Goal: Complete application form: Complete application form

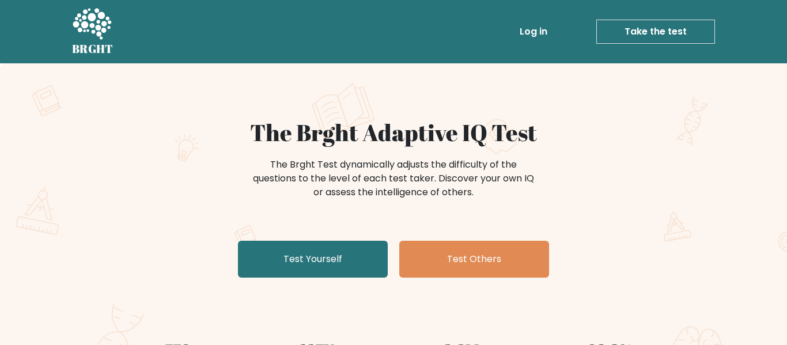
click at [217, 254] on div "The Brght Adaptive IQ Test The Brght Test dynamically adjusts the difficulty of…" at bounding box center [393, 201] width 576 height 164
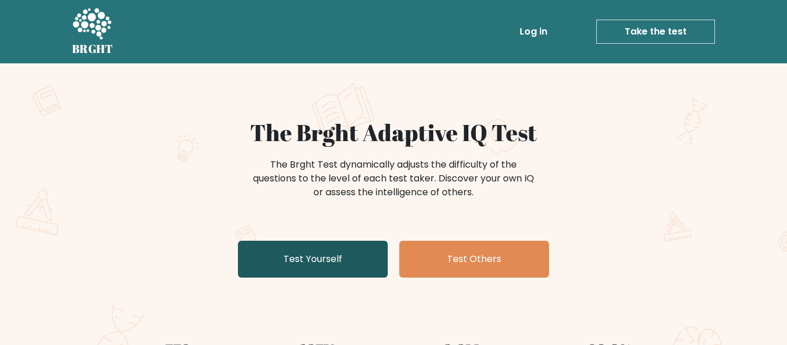
click at [341, 263] on link "Test Yourself" at bounding box center [313, 259] width 150 height 37
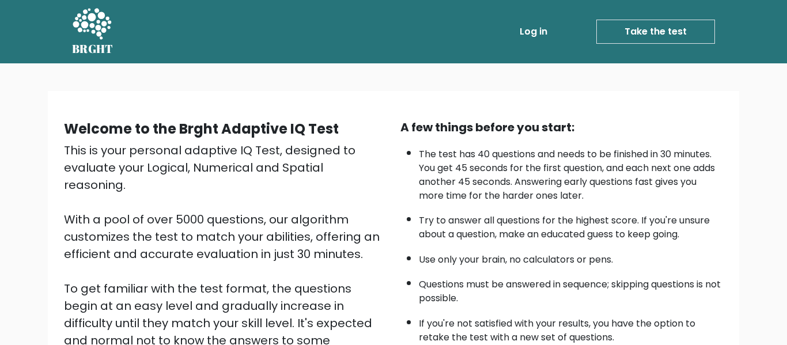
scroll to position [183, 0]
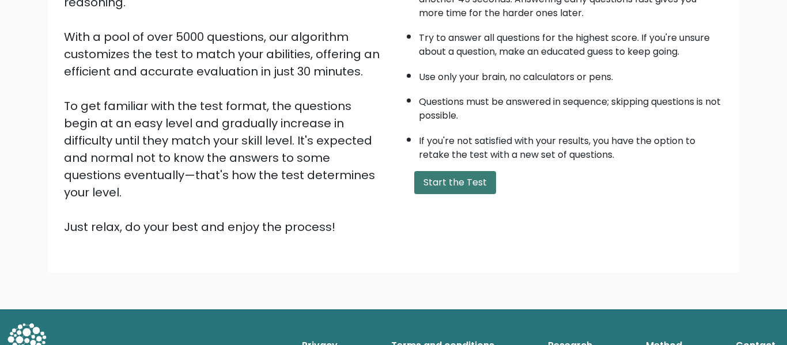
click at [465, 188] on button "Start the Test" at bounding box center [455, 182] width 82 height 23
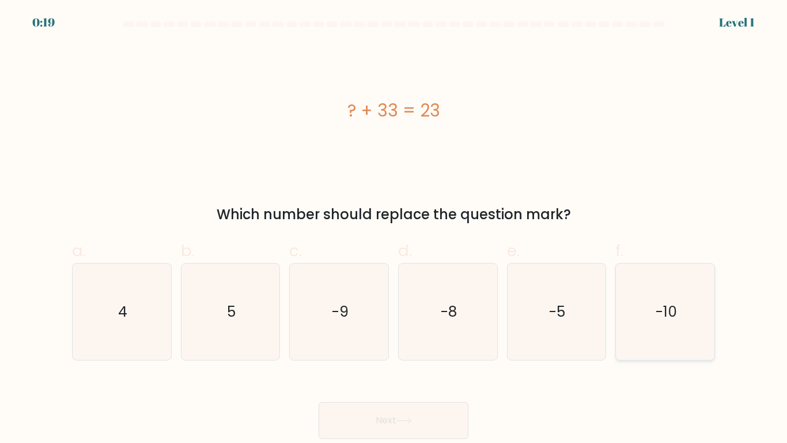
click at [643, 319] on icon "-10" at bounding box center [665, 311] width 96 height 96
click at [394, 229] on input "f. -10" at bounding box center [394, 224] width 1 height 7
radio input "true"
click at [379, 345] on div "Next" at bounding box center [393, 406] width 657 height 65
click at [385, 345] on button "Next" at bounding box center [394, 420] width 150 height 37
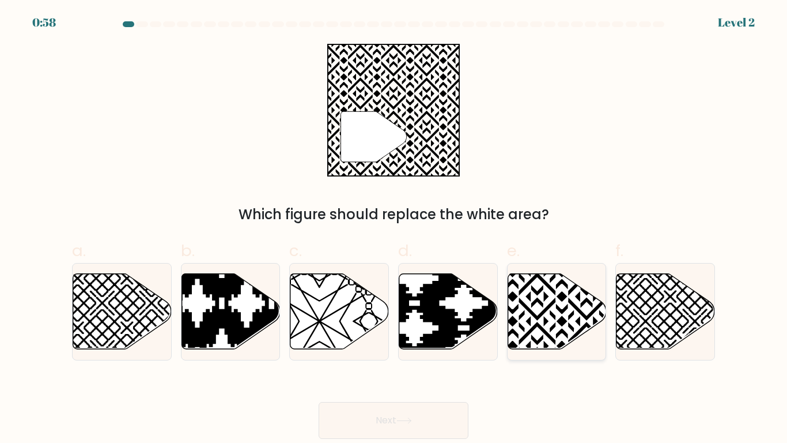
click at [549, 289] on icon at bounding box center [587, 271] width 198 height 198
click at [394, 229] on input "e." at bounding box center [394, 224] width 1 height 7
radio input "true"
click at [366, 345] on button "Next" at bounding box center [394, 420] width 150 height 37
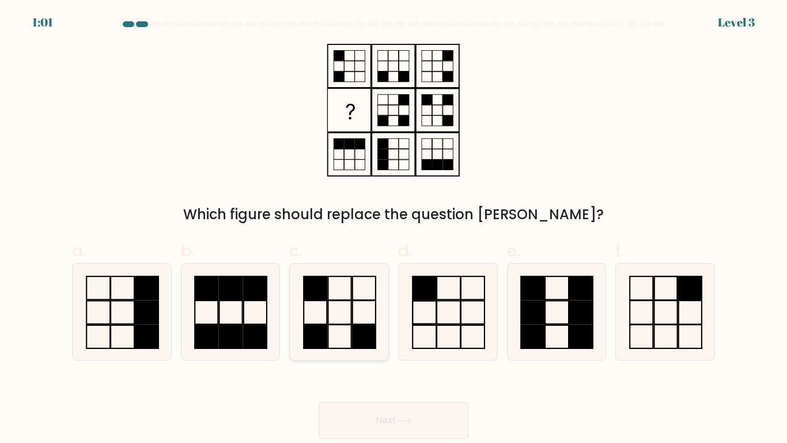
click at [365, 307] on icon at bounding box center [339, 311] width 96 height 96
click at [394, 229] on input "c." at bounding box center [394, 224] width 1 height 7
radio input "true"
click at [417, 345] on button "Next" at bounding box center [394, 420] width 150 height 37
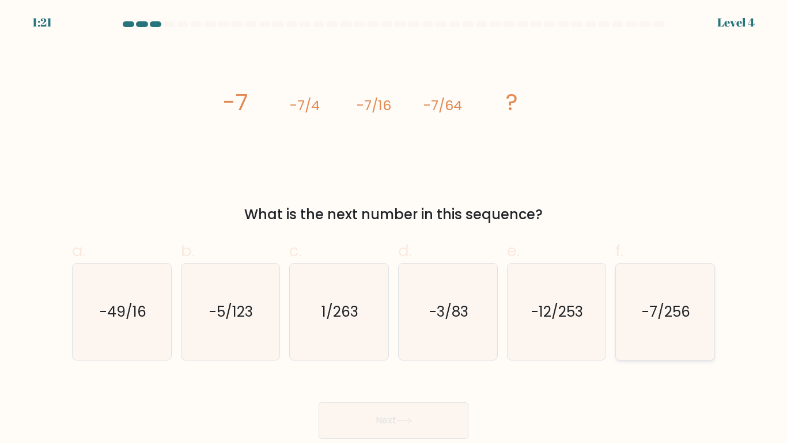
click at [642, 320] on text "-7/256" at bounding box center [666, 311] width 48 height 20
click at [394, 229] on input "f. -7/256" at bounding box center [394, 224] width 1 height 7
radio input "true"
click at [431, 345] on button "Next" at bounding box center [394, 420] width 150 height 37
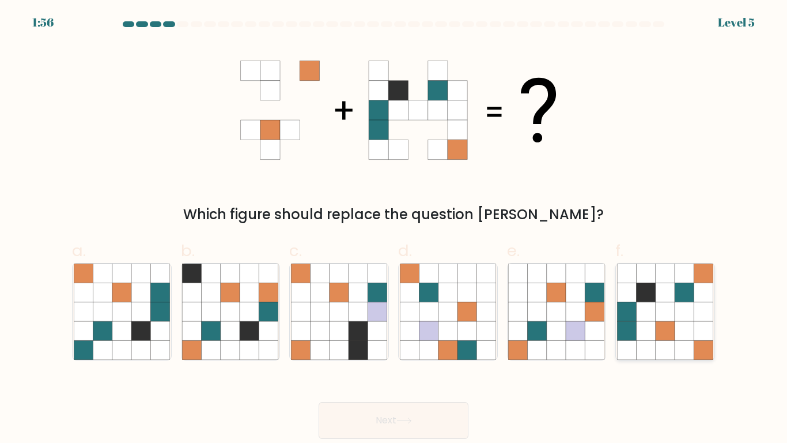
click at [666, 344] on icon at bounding box center [665, 349] width 19 height 19
click at [394, 229] on input "f." at bounding box center [394, 224] width 1 height 7
radio input "true"
click at [421, 345] on button "Next" at bounding box center [394, 420] width 150 height 37
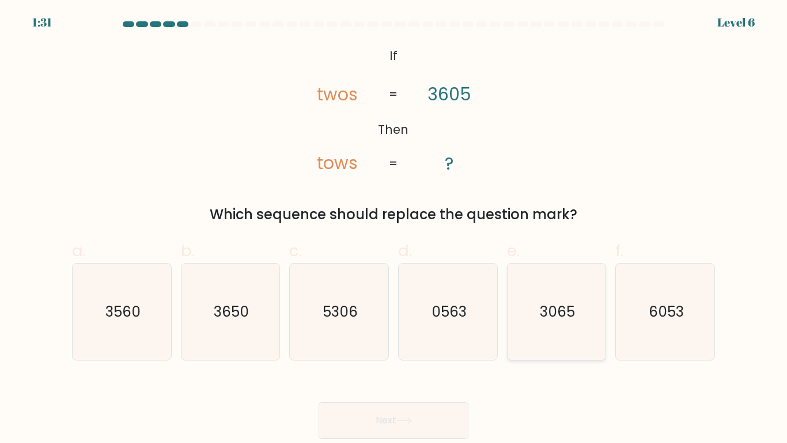
click at [567, 287] on icon "3065" at bounding box center [556, 311] width 96 height 96
click at [394, 229] on input "e. 3065" at bounding box center [394, 224] width 1 height 7
radio input "true"
click at [415, 345] on button "Next" at bounding box center [394, 420] width 150 height 37
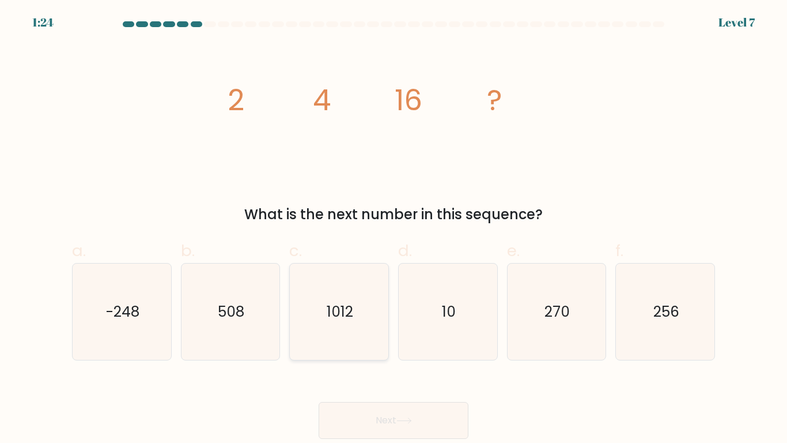
click at [320, 297] on icon "1012" at bounding box center [339, 311] width 96 height 96
click at [394, 229] on input "c. 1012" at bounding box center [394, 224] width 1 height 7
radio input "true"
click at [391, 345] on button "Next" at bounding box center [394, 420] width 150 height 37
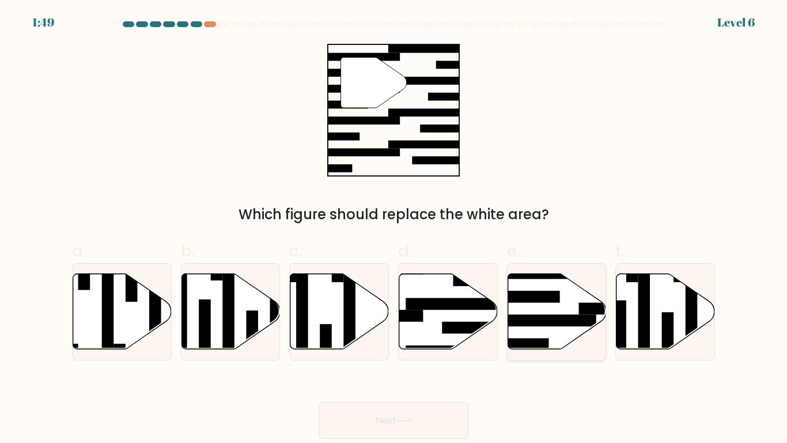
click at [515, 326] on icon at bounding box center [557, 311] width 99 height 76
click at [394, 229] on input "e." at bounding box center [394, 224] width 1 height 7
radio input "true"
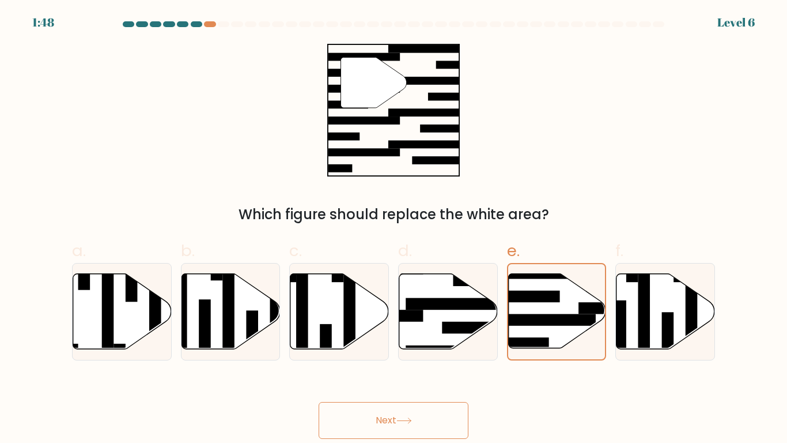
click at [390, 345] on button "Next" at bounding box center [394, 420] width 150 height 37
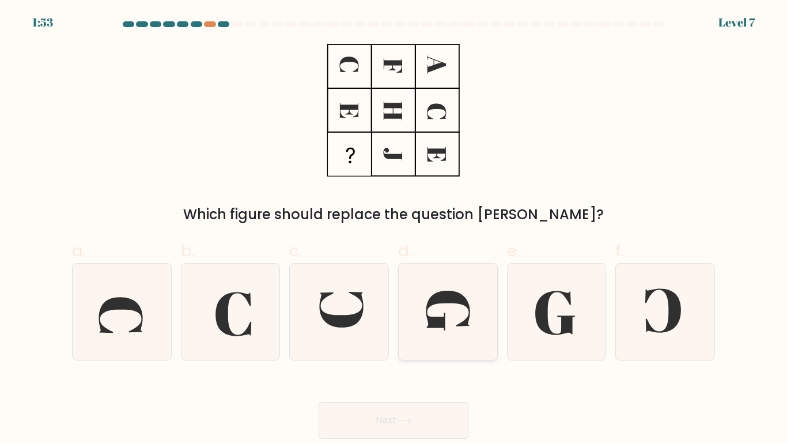
click at [449, 301] on icon at bounding box center [448, 310] width 44 height 40
click at [394, 229] on input "d." at bounding box center [394, 224] width 1 height 7
radio input "true"
click at [435, 345] on button "Next" at bounding box center [394, 420] width 150 height 37
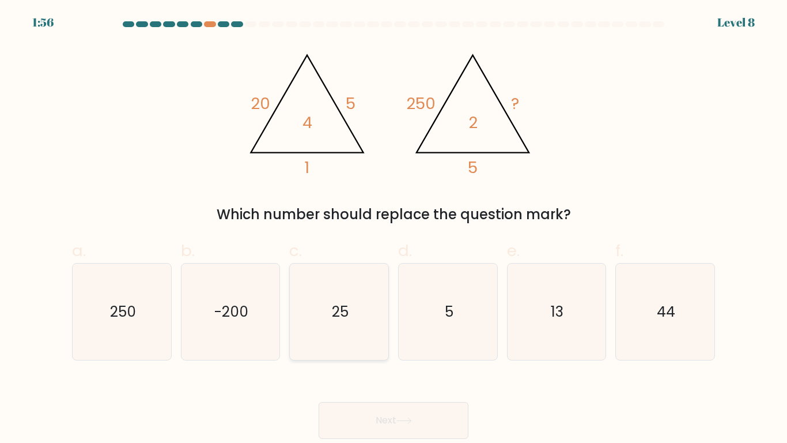
click at [358, 290] on icon "25" at bounding box center [339, 311] width 96 height 96
click at [394, 229] on input "c. 25" at bounding box center [394, 224] width 1 height 7
radio input "true"
click at [406, 345] on icon at bounding box center [405, 420] width 16 height 6
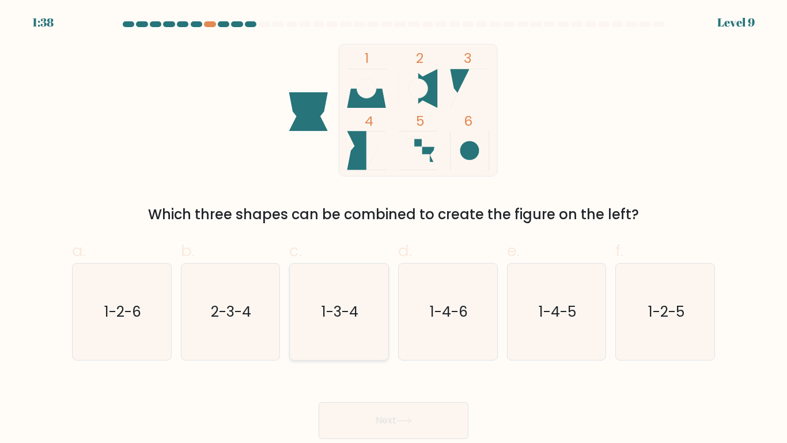
click at [333, 312] on text "1-3-4" at bounding box center [340, 311] width 37 height 20
click at [394, 229] on input "c. 1-3-4" at bounding box center [394, 224] width 1 height 7
radio input "true"
click at [369, 345] on button "Next" at bounding box center [394, 420] width 150 height 37
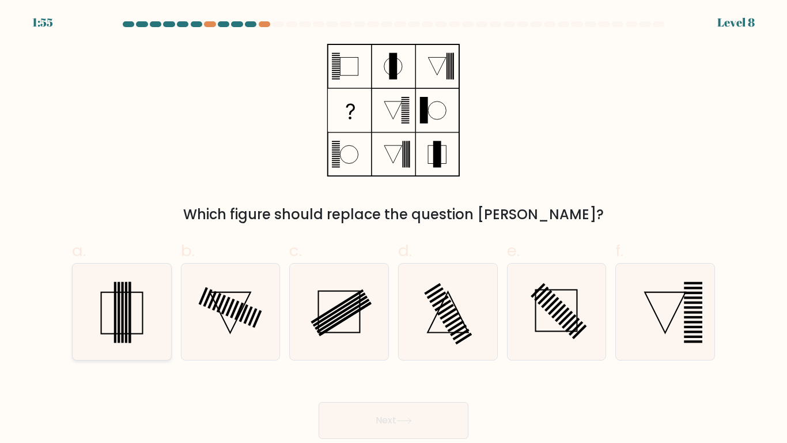
click at [118, 308] on rect at bounding box center [119, 311] width 2 height 61
click at [394, 229] on input "a." at bounding box center [394, 224] width 1 height 7
radio input "true"
click at [364, 345] on button "Next" at bounding box center [394, 420] width 150 height 37
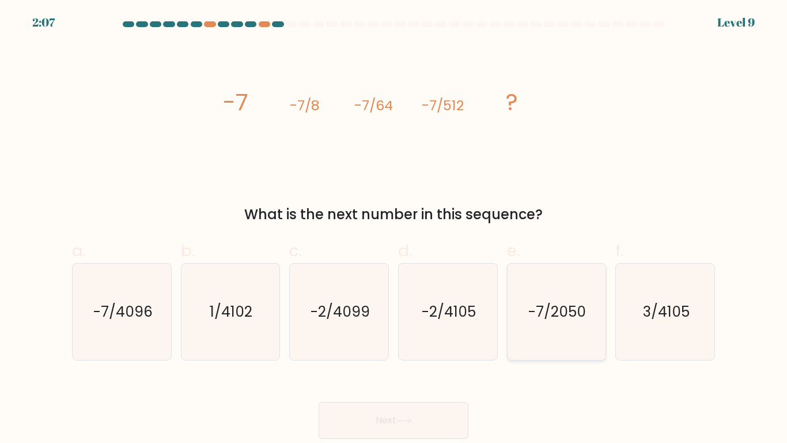
click at [538, 318] on text "-7/2050" at bounding box center [558, 311] width 58 height 20
click at [394, 229] on input "e. -7/2050" at bounding box center [394, 224] width 1 height 7
radio input "true"
click at [146, 339] on icon "-7/4096" at bounding box center [122, 311] width 96 height 96
click at [394, 229] on input "a. -7/4096" at bounding box center [394, 224] width 1 height 7
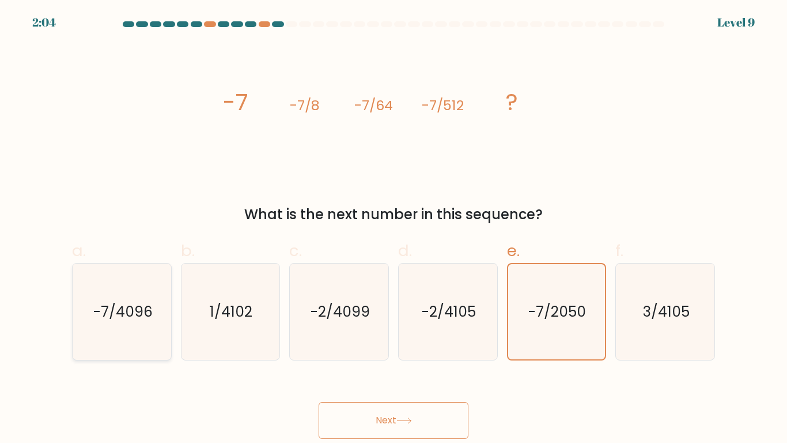
radio input "true"
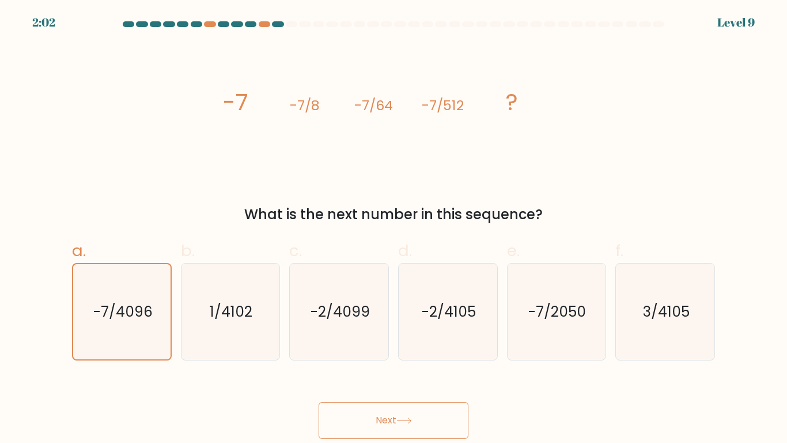
click at [420, 345] on button "Next" at bounding box center [394, 420] width 150 height 37
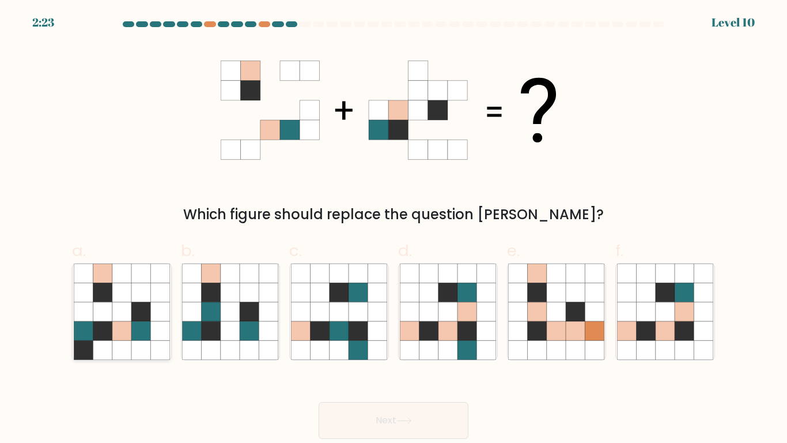
click at [150, 311] on icon at bounding box center [140, 311] width 19 height 19
click at [394, 229] on input "a." at bounding box center [394, 224] width 1 height 7
radio input "true"
click at [221, 345] on icon at bounding box center [230, 349] width 19 height 19
click at [394, 229] on input "b." at bounding box center [394, 224] width 1 height 7
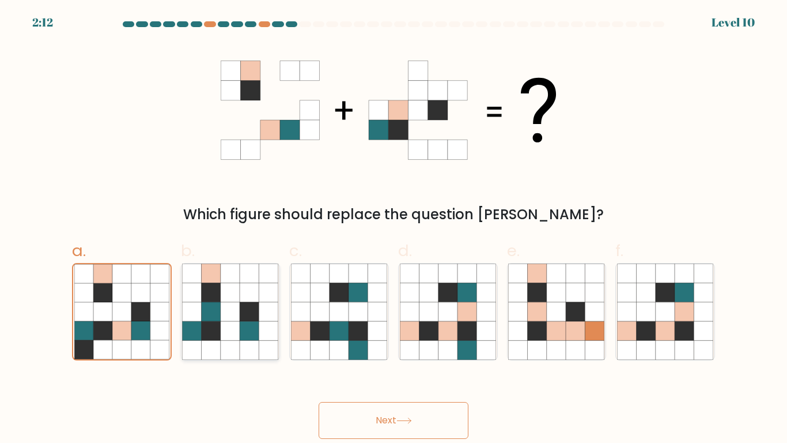
radio input "true"
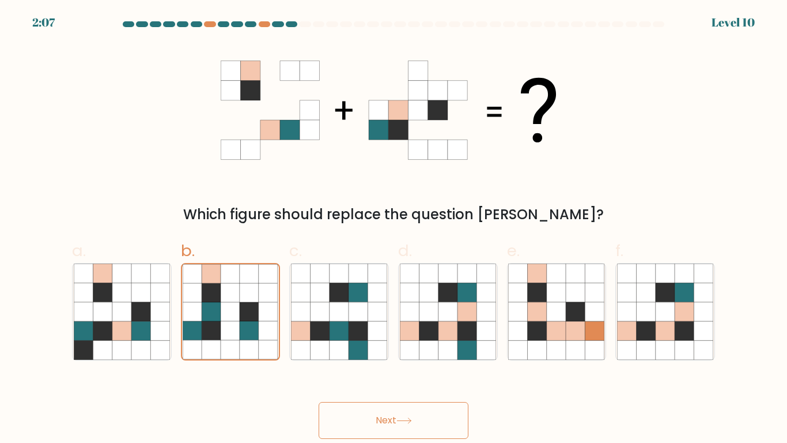
click at [365, 345] on button "Next" at bounding box center [394, 420] width 150 height 37
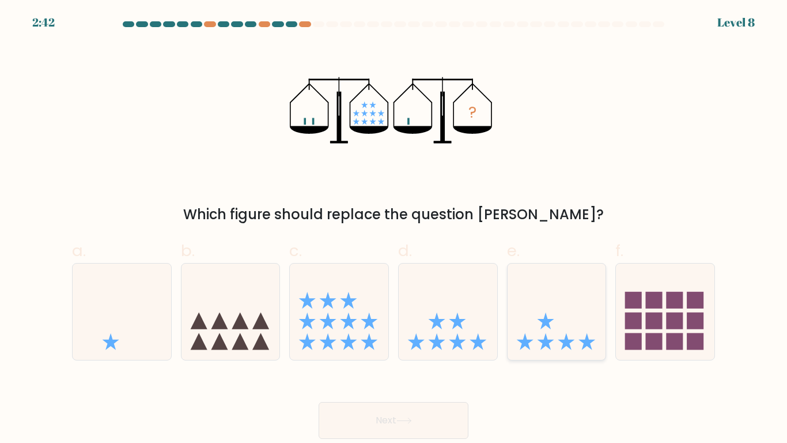
click at [530, 343] on icon at bounding box center [557, 311] width 99 height 81
click at [394, 229] on input "e." at bounding box center [394, 224] width 1 height 7
radio input "true"
click at [409, 345] on div "Next" at bounding box center [393, 406] width 657 height 65
click at [404, 345] on button "Next" at bounding box center [394, 420] width 150 height 37
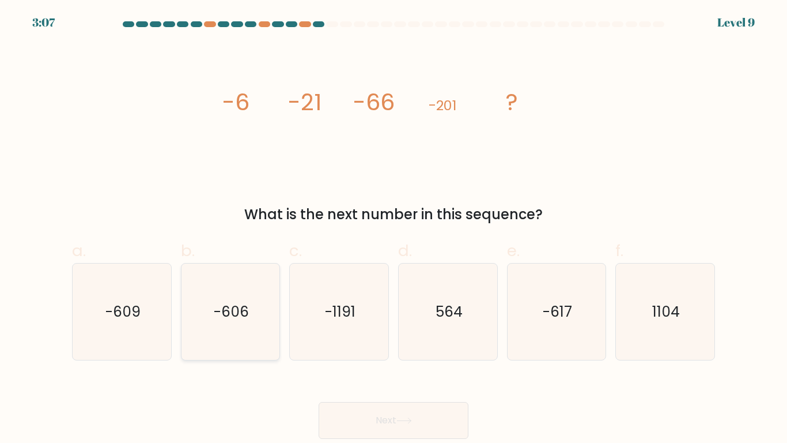
click at [236, 314] on text "-606" at bounding box center [231, 311] width 35 height 20
click at [394, 229] on input "b. -606" at bounding box center [394, 224] width 1 height 7
radio input "true"
click at [435, 345] on button "Next" at bounding box center [394, 420] width 150 height 37
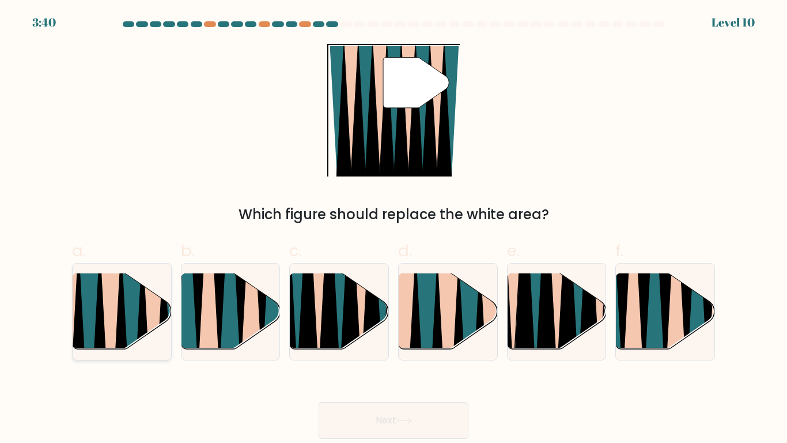
click at [149, 296] on icon at bounding box center [153, 354] width 21 height 197
click at [394, 229] on input "a." at bounding box center [394, 224] width 1 height 7
radio input "true"
click at [367, 345] on button "Next" at bounding box center [394, 420] width 150 height 37
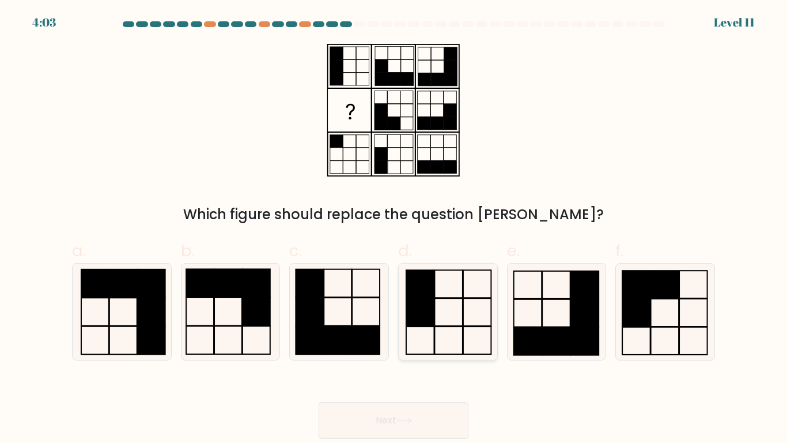
click at [460, 280] on icon at bounding box center [448, 311] width 96 height 96
click at [394, 229] on input "d." at bounding box center [394, 224] width 1 height 7
radio input "true"
click at [350, 345] on button "Next" at bounding box center [394, 420] width 150 height 37
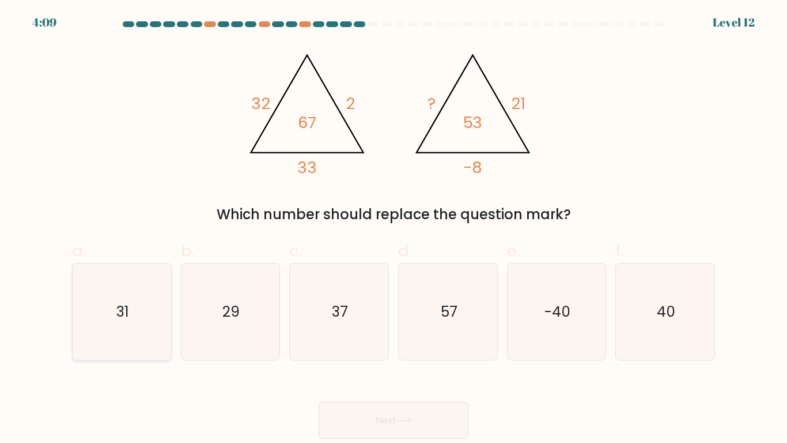
click at [130, 298] on icon "31" at bounding box center [122, 311] width 96 height 96
click at [394, 229] on input "a. 31" at bounding box center [394, 224] width 1 height 7
radio input "true"
click at [387, 345] on button "Next" at bounding box center [394, 420] width 150 height 37
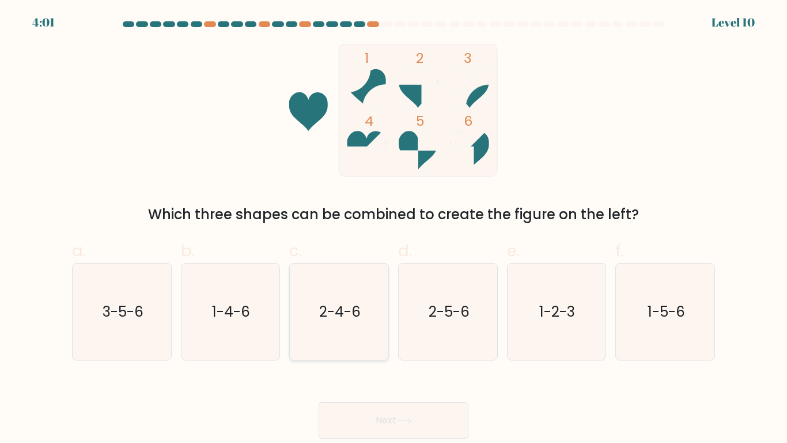
click at [320, 315] on text "2-4-6" at bounding box center [339, 311] width 41 height 20
click at [394, 229] on input "c. 2-4-6" at bounding box center [394, 224] width 1 height 7
radio input "true"
click at [376, 345] on div "Next" at bounding box center [393, 406] width 657 height 65
click at [377, 345] on button "Next" at bounding box center [394, 420] width 150 height 37
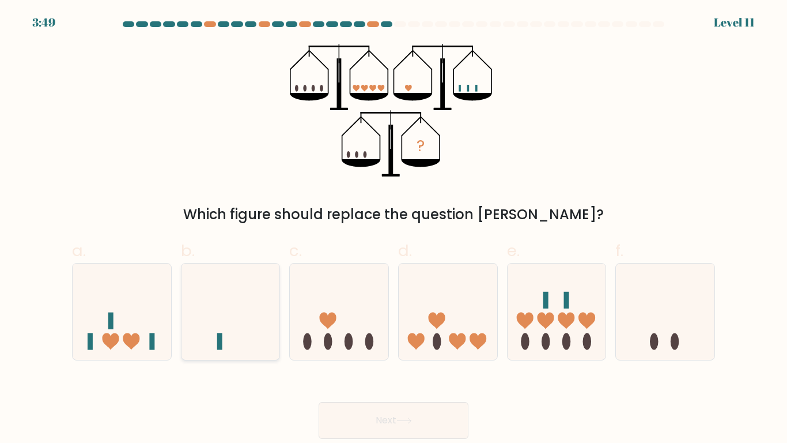
click at [205, 319] on icon at bounding box center [231, 311] width 99 height 81
click at [394, 229] on input "b." at bounding box center [394, 224] width 1 height 7
radio input "true"
click at [326, 345] on button "Next" at bounding box center [394, 420] width 150 height 37
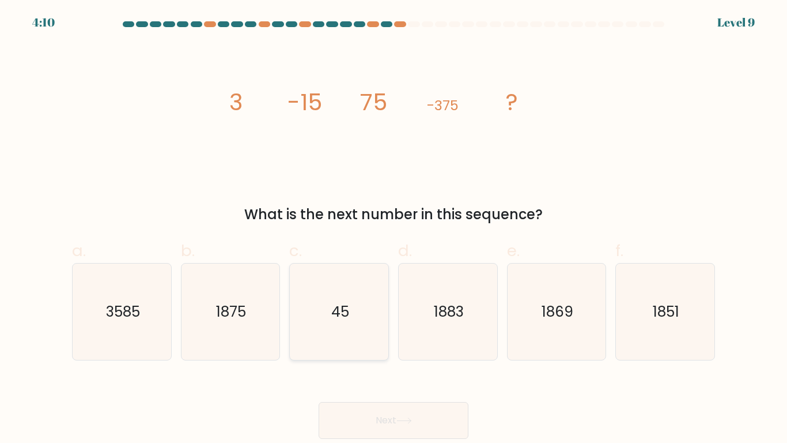
click at [358, 321] on icon "45" at bounding box center [339, 311] width 96 height 96
click at [394, 229] on input "c. 45" at bounding box center [394, 224] width 1 height 7
radio input "true"
click at [379, 345] on button "Next" at bounding box center [394, 420] width 150 height 37
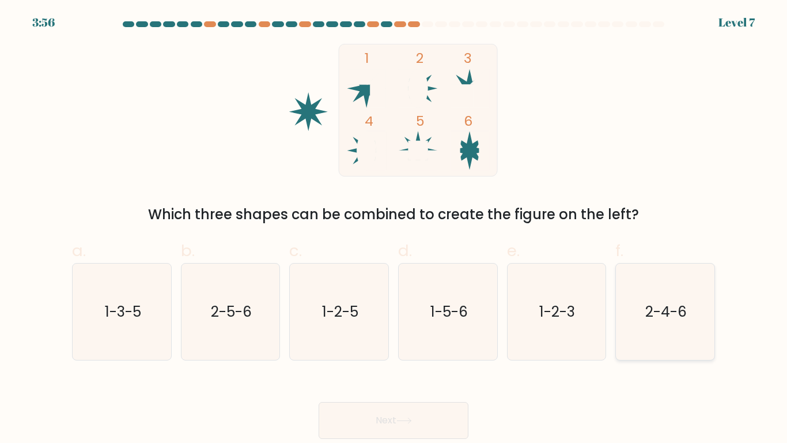
click at [664, 344] on icon "2-4-6" at bounding box center [665, 311] width 96 height 96
click at [394, 229] on input "f. 2-4-6" at bounding box center [394, 224] width 1 height 7
radio input "true"
click at [300, 345] on div "Next" at bounding box center [393, 406] width 657 height 65
click at [345, 345] on button "Next" at bounding box center [394, 420] width 150 height 37
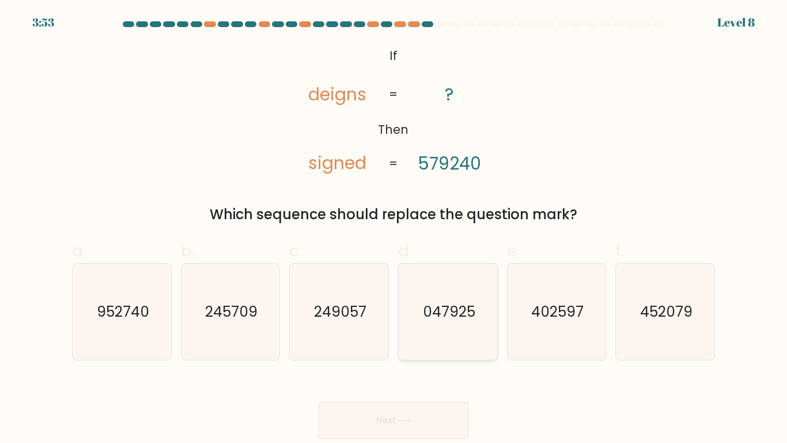
click at [481, 324] on icon "047925" at bounding box center [448, 311] width 96 height 96
click at [394, 229] on input "d. 047925" at bounding box center [394, 224] width 1 height 7
radio input "true"
click at [446, 345] on button "Next" at bounding box center [394, 420] width 150 height 37
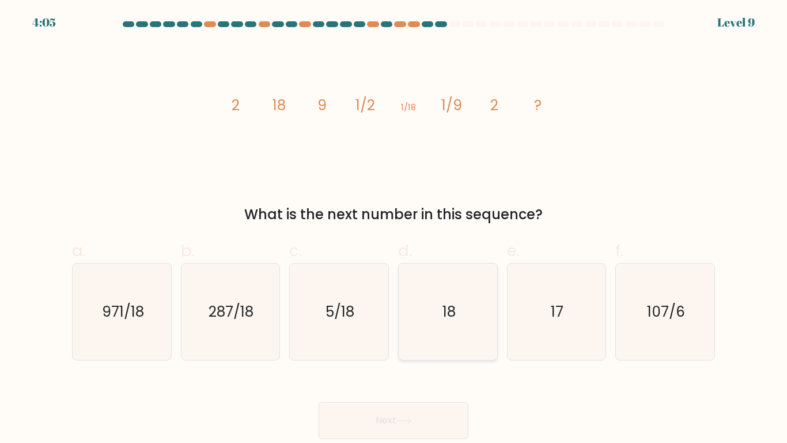
click at [429, 298] on icon "18" at bounding box center [448, 311] width 96 height 96
click at [394, 229] on input "d. 18" at bounding box center [394, 224] width 1 height 7
radio input "true"
click at [421, 345] on button "Next" at bounding box center [394, 420] width 150 height 37
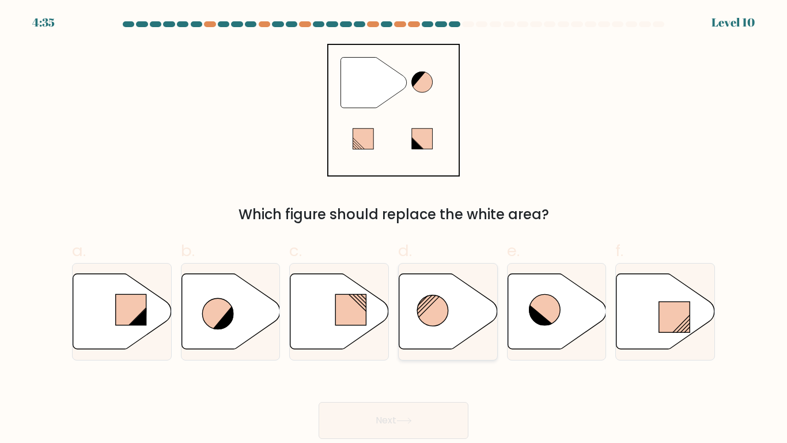
click at [435, 342] on icon at bounding box center [448, 311] width 99 height 76
click at [394, 229] on input "d." at bounding box center [394, 224] width 1 height 7
radio input "true"
click at [428, 345] on button "Next" at bounding box center [394, 420] width 150 height 37
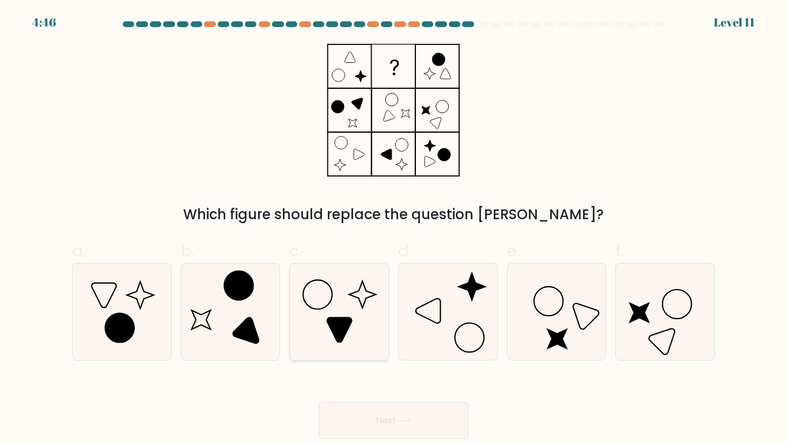
click at [383, 285] on icon at bounding box center [339, 311] width 96 height 96
click at [394, 229] on input "c." at bounding box center [394, 224] width 1 height 7
radio input "true"
click at [414, 345] on button "Next" at bounding box center [394, 420] width 150 height 37
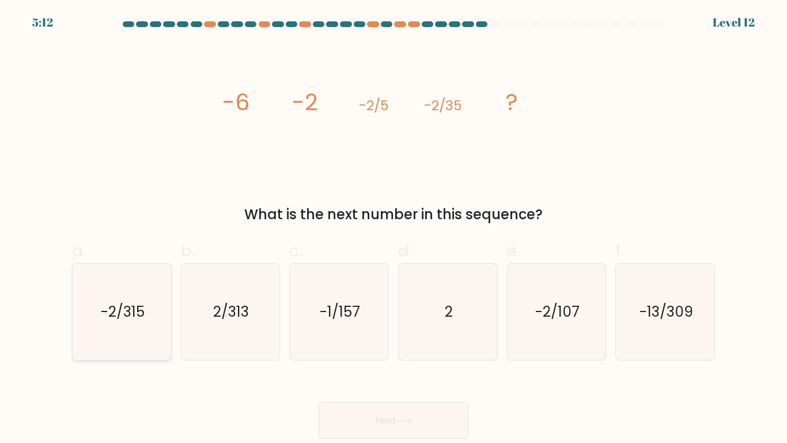
click at [136, 283] on icon "-2/315" at bounding box center [122, 311] width 96 height 96
click at [394, 229] on input "a. -2/315" at bounding box center [394, 224] width 1 height 7
radio input "true"
click at [387, 345] on button "Next" at bounding box center [394, 420] width 150 height 37
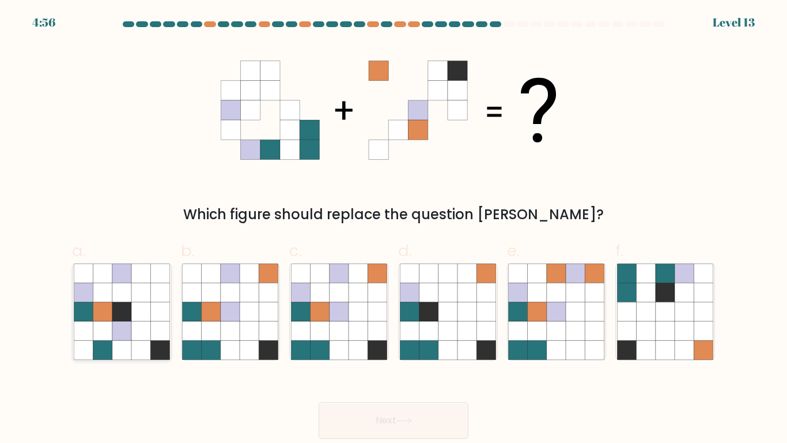
click at [130, 337] on icon at bounding box center [121, 330] width 19 height 19
click at [394, 229] on input "a." at bounding box center [394, 224] width 1 height 7
radio input "true"
click at [358, 345] on button "Next" at bounding box center [394, 420] width 150 height 37
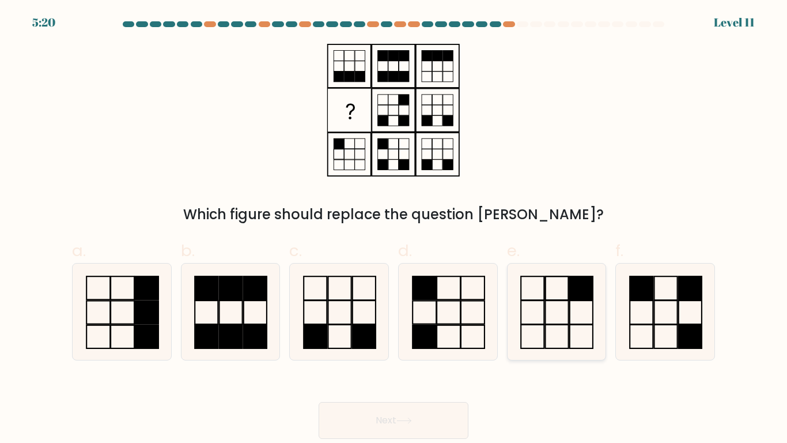
click at [516, 301] on icon at bounding box center [556, 311] width 96 height 96
click at [394, 229] on input "e." at bounding box center [394, 224] width 1 height 7
radio input "true"
click at [447, 345] on button "Next" at bounding box center [394, 420] width 150 height 37
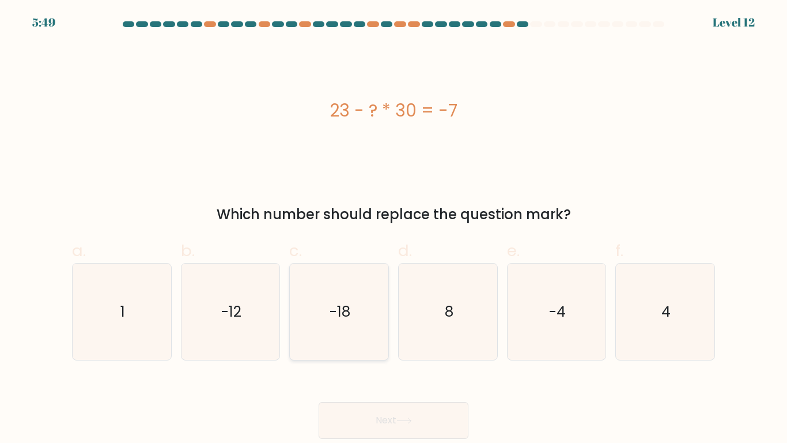
click at [370, 319] on icon "-18" at bounding box center [339, 311] width 96 height 96
click at [394, 229] on input "c. -18" at bounding box center [394, 224] width 1 height 7
radio input "true"
click at [386, 345] on button "Next" at bounding box center [394, 420] width 150 height 37
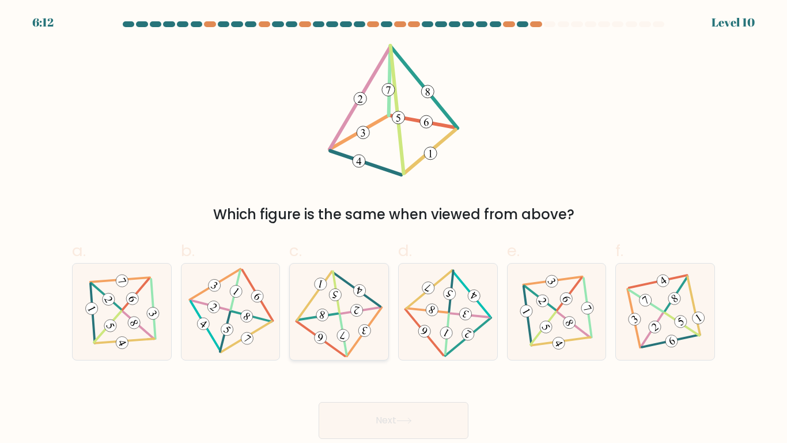
click at [321, 316] on 343 at bounding box center [322, 315] width 15 height 15
click at [394, 229] on input "c." at bounding box center [394, 224] width 1 height 7
radio input "true"
click at [365, 345] on button "Next" at bounding box center [394, 420] width 150 height 37
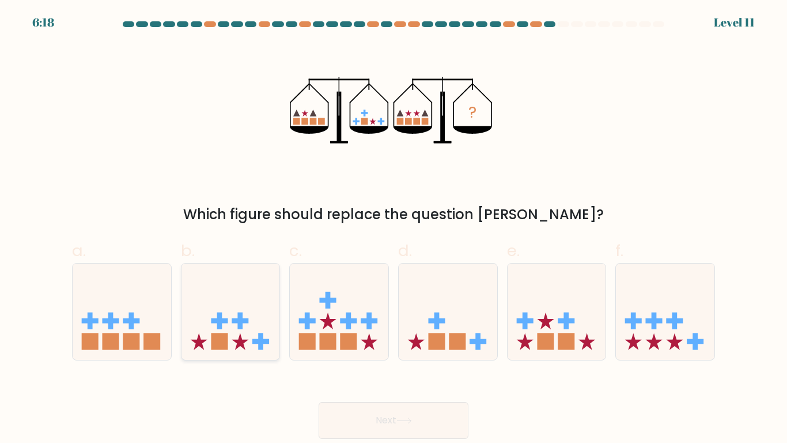
click at [253, 298] on icon at bounding box center [231, 311] width 99 height 81
click at [394, 229] on input "b." at bounding box center [394, 224] width 1 height 7
radio input "true"
click at [391, 345] on button "Next" at bounding box center [394, 420] width 150 height 37
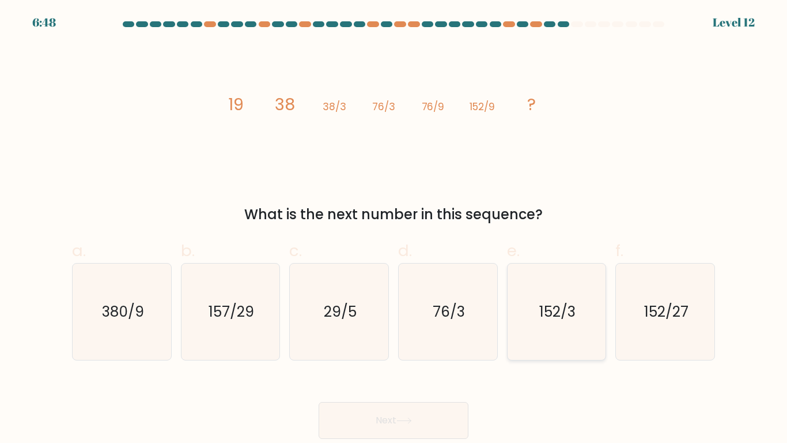
click at [542, 326] on icon "152/3" at bounding box center [556, 311] width 96 height 96
click at [394, 229] on input "e. 152/3" at bounding box center [394, 224] width 1 height 7
radio input "true"
click at [397, 345] on div "Next" at bounding box center [393, 406] width 657 height 65
click at [397, 345] on button "Next" at bounding box center [394, 420] width 150 height 37
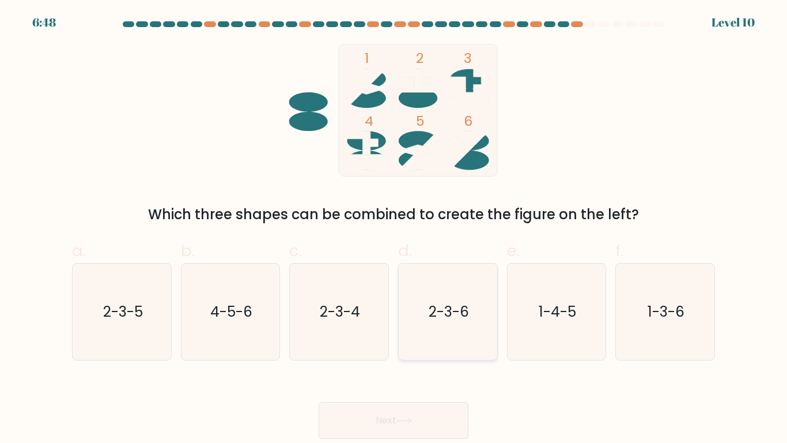
click at [411, 280] on icon "2-3-6" at bounding box center [448, 311] width 96 height 96
click at [394, 229] on input "d. 2-3-6" at bounding box center [394, 224] width 1 height 7
radio input "true"
click at [523, 307] on icon "1-4-5" at bounding box center [556, 311] width 96 height 96
click at [394, 229] on input "e. 1-4-5" at bounding box center [394, 224] width 1 height 7
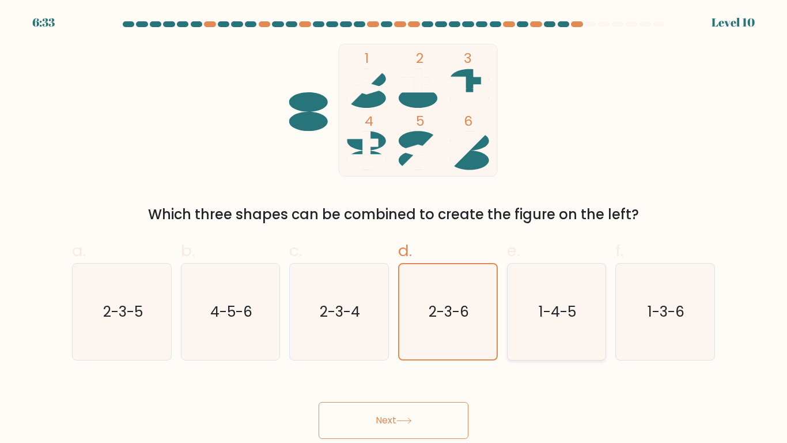
radio input "true"
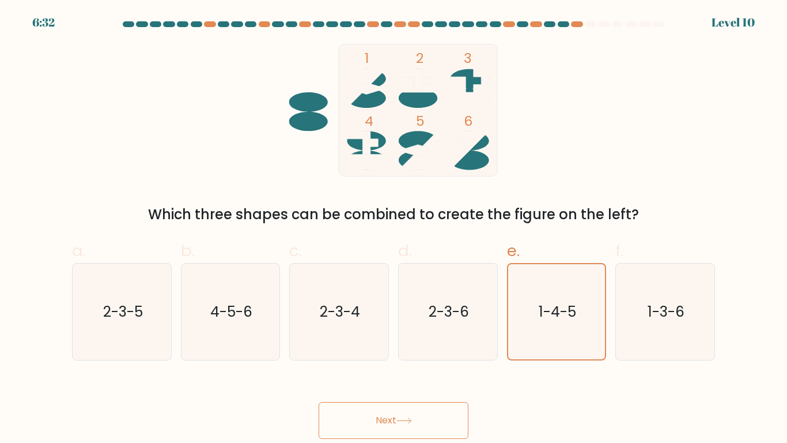
click at [352, 345] on button "Next" at bounding box center [394, 420] width 150 height 37
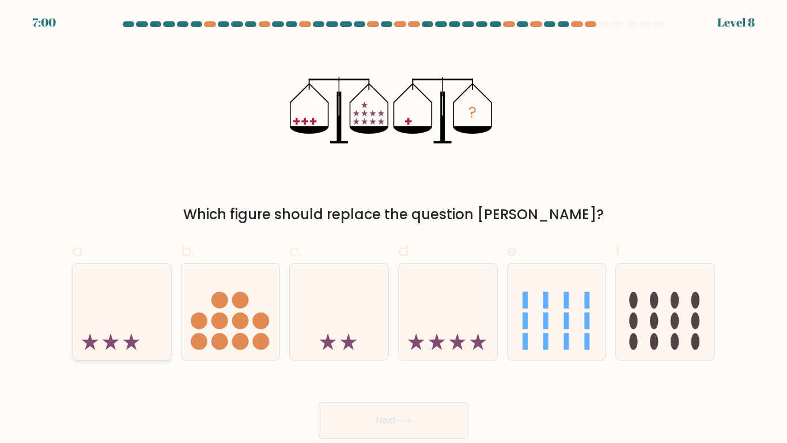
click at [110, 290] on icon at bounding box center [122, 311] width 99 height 81
click at [394, 229] on input "a." at bounding box center [394, 224] width 1 height 7
radio input "true"
click at [412, 345] on icon at bounding box center [405, 420] width 16 height 6
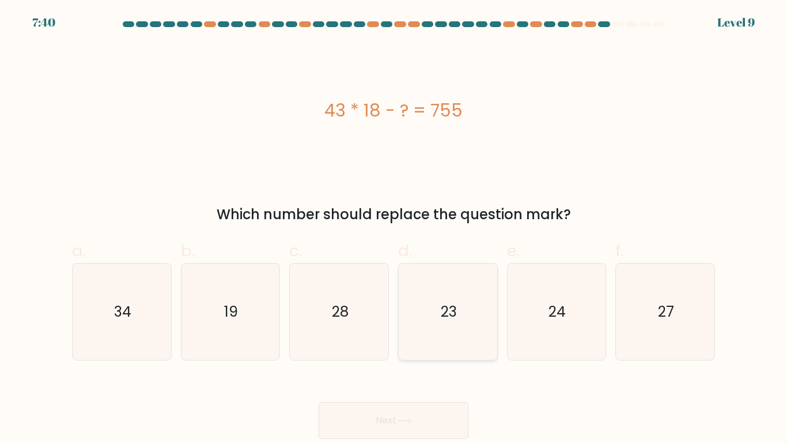
click at [489, 300] on icon "23" at bounding box center [448, 311] width 96 height 96
click at [394, 229] on input "d. 23" at bounding box center [394, 224] width 1 height 7
radio input "true"
click at [437, 345] on button "Next" at bounding box center [394, 420] width 150 height 37
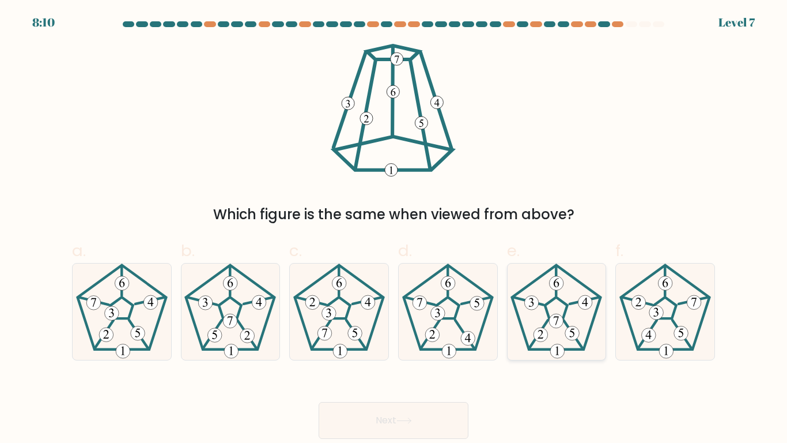
click at [571, 337] on 177 at bounding box center [572, 333] width 14 height 14
click at [394, 229] on input "e." at bounding box center [394, 224] width 1 height 7
radio input "true"
click at [388, 345] on button "Next" at bounding box center [394, 420] width 150 height 37
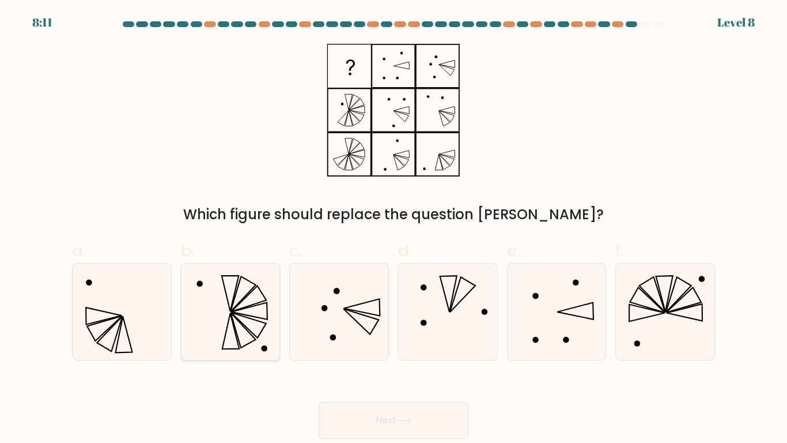
click at [263, 322] on icon at bounding box center [248, 324] width 35 height 25
click at [394, 229] on input "b." at bounding box center [394, 224] width 1 height 7
radio input "true"
click at [379, 345] on button "Next" at bounding box center [394, 420] width 150 height 37
click at [361, 345] on button "Next" at bounding box center [394, 420] width 150 height 37
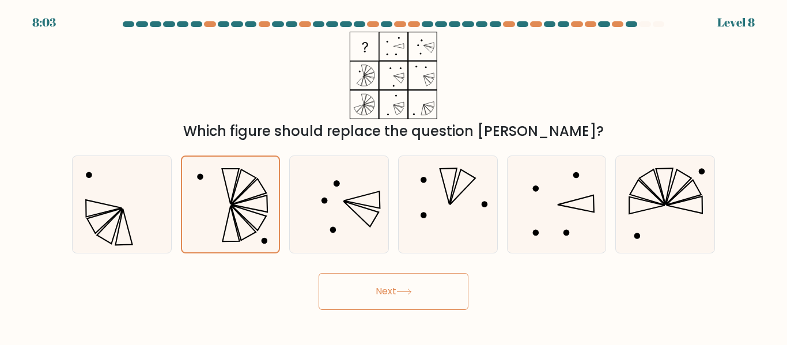
click at [378, 284] on button "Next" at bounding box center [394, 291] width 150 height 37
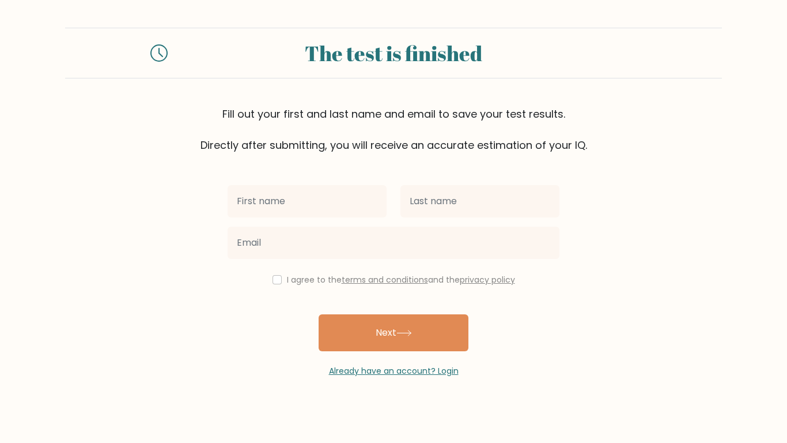
click at [154, 53] on icon at bounding box center [158, 52] width 17 height 17
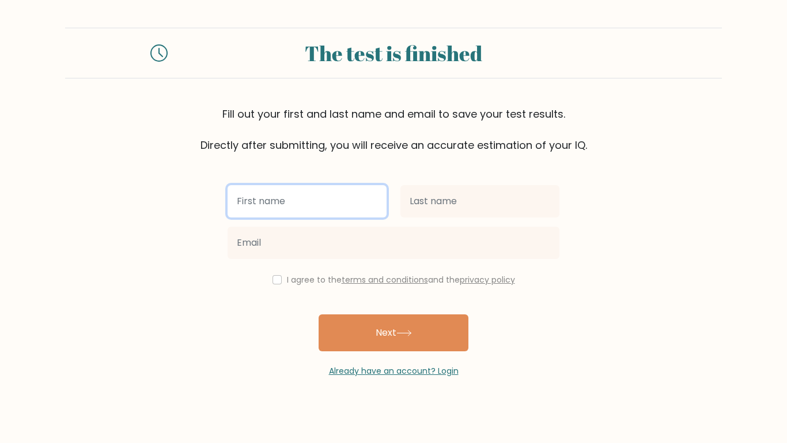
click at [325, 206] on input "text" at bounding box center [307, 201] width 159 height 32
type input "[PERSON_NAME]"
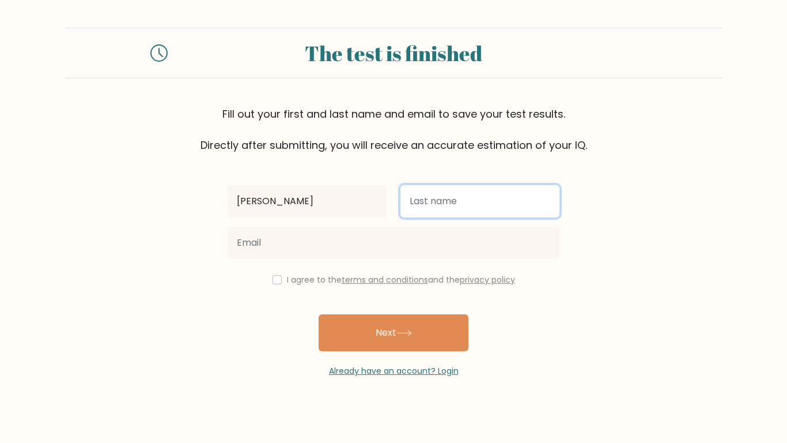
click at [426, 207] on input "text" at bounding box center [480, 201] width 159 height 32
type input "Pemberton"
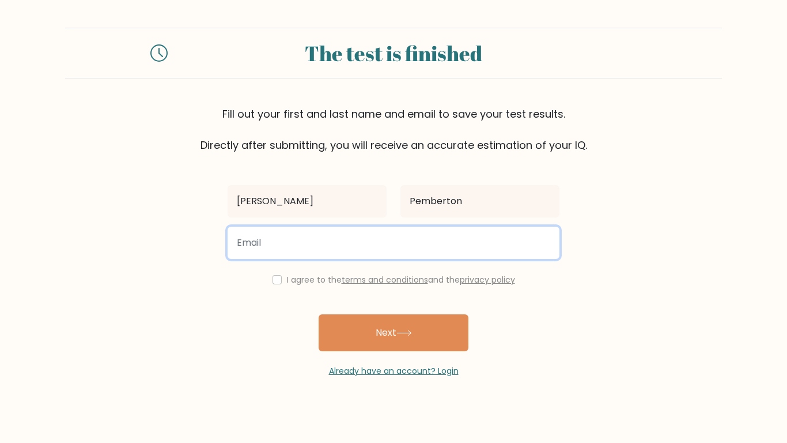
click at [314, 252] on input "email" at bounding box center [394, 243] width 332 height 32
type input "ampemberton@students.wcpss.net"
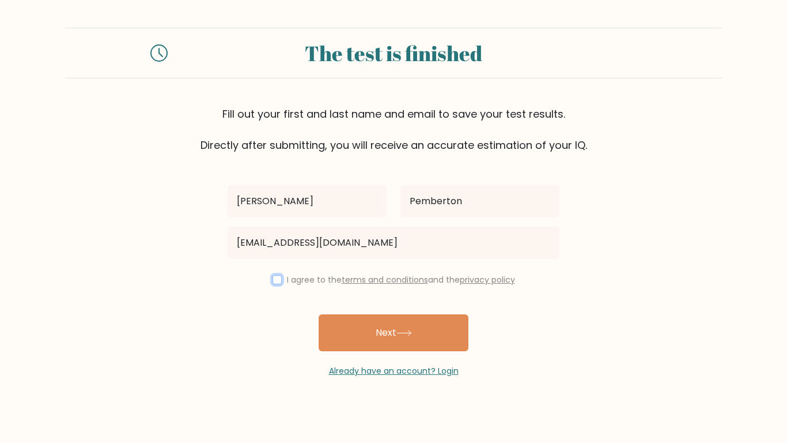
click at [277, 275] on input "checkbox" at bounding box center [277, 279] width 9 height 9
checkbox input "true"
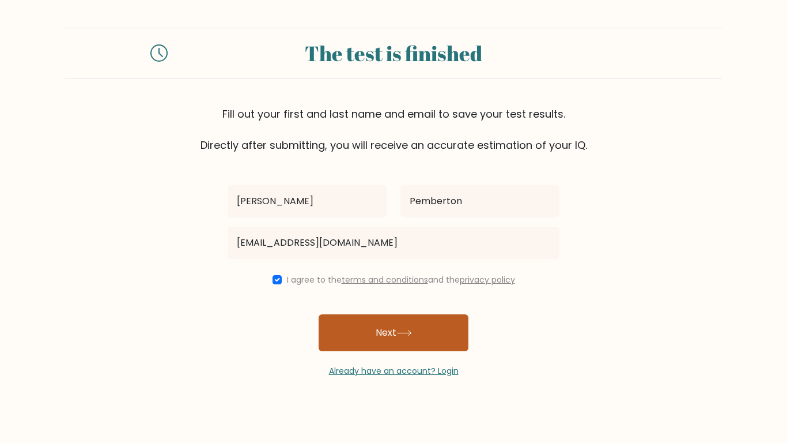
click at [376, 337] on button "Next" at bounding box center [394, 332] width 150 height 37
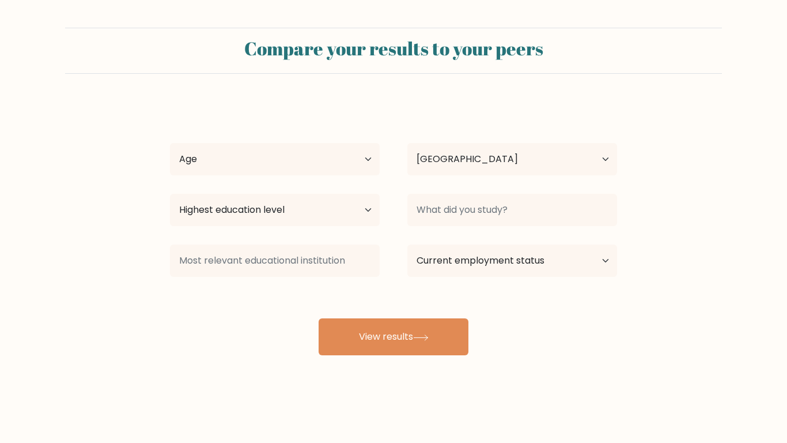
select select "US"
click at [272, 172] on select "Age Under 18 years old 18-24 years old 25-34 years old 35-44 years old 45-54 ye…" at bounding box center [275, 159] width 210 height 32
select select "min_18"
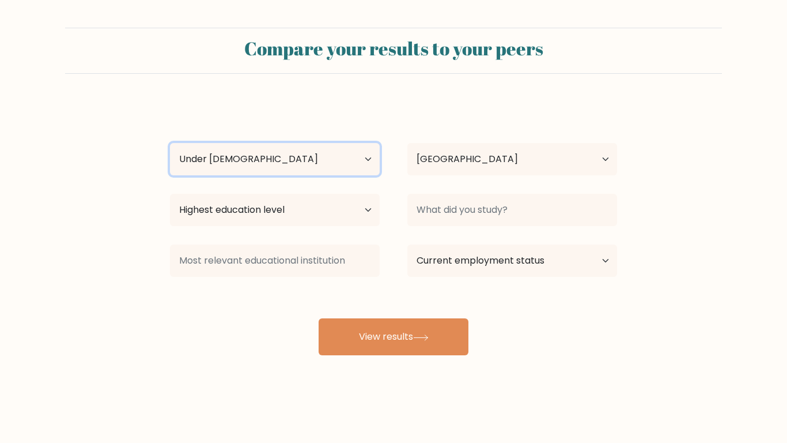
click at [170, 143] on select "Age Under 18 years old 18-24 years old 25-34 years old 35-44 years old 45-54 ye…" at bounding box center [275, 159] width 210 height 32
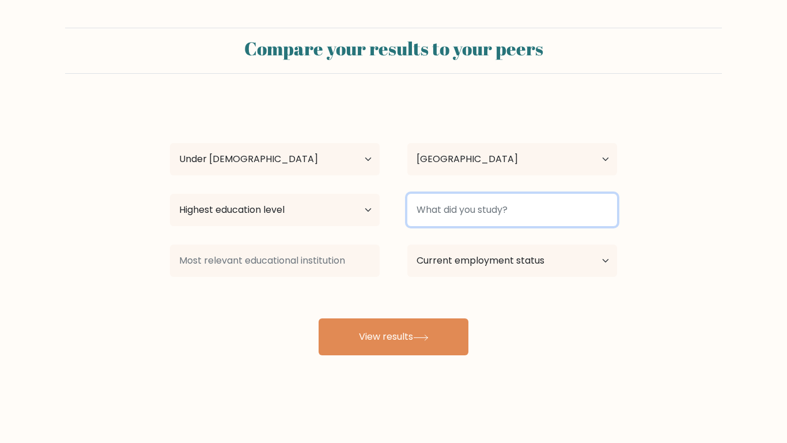
click at [507, 203] on input at bounding box center [512, 210] width 210 height 32
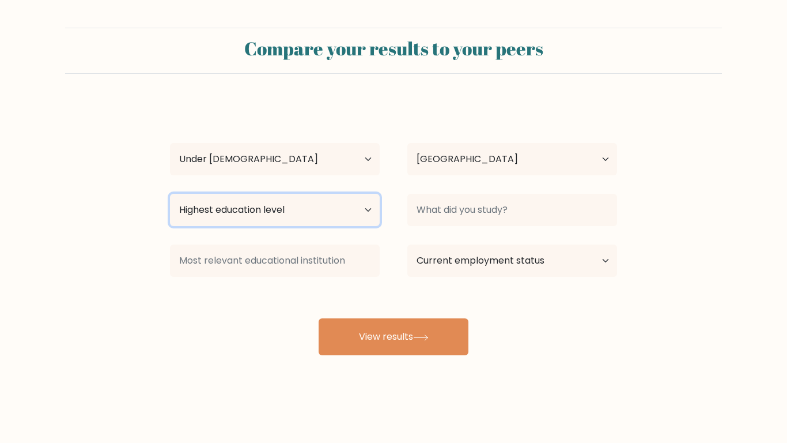
click at [333, 210] on select "Highest education level No schooling Primary Lower Secondary Upper Secondary Oc…" at bounding box center [275, 210] width 210 height 32
select select "upper_secondary"
click at [170, 194] on select "Highest education level No schooling Primary Lower Secondary Upper Secondary Oc…" at bounding box center [275, 210] width 210 height 32
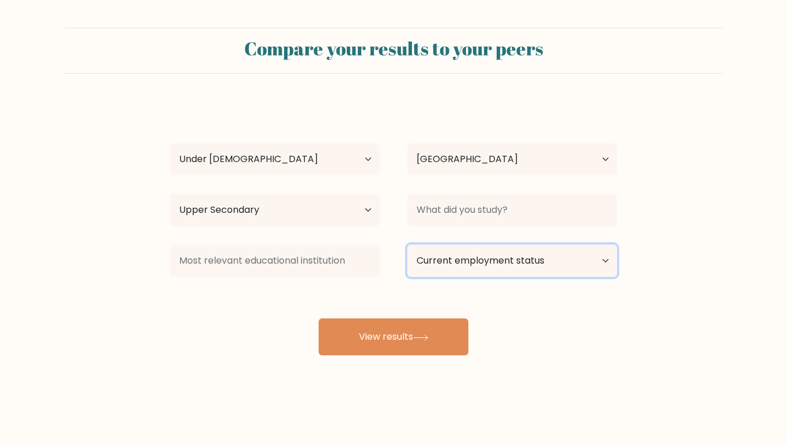
click at [451, 271] on select "Current employment status Employed Student Retired Other / prefer not to answer" at bounding box center [512, 260] width 210 height 32
select select "student"
click at [407, 244] on select "Current employment status Employed Student Retired Other / prefer not to answer" at bounding box center [512, 260] width 210 height 32
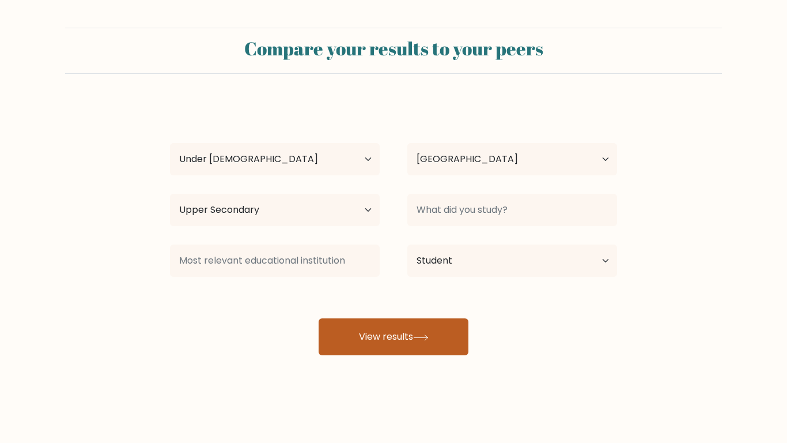
click at [403, 337] on button "View results" at bounding box center [394, 336] width 150 height 37
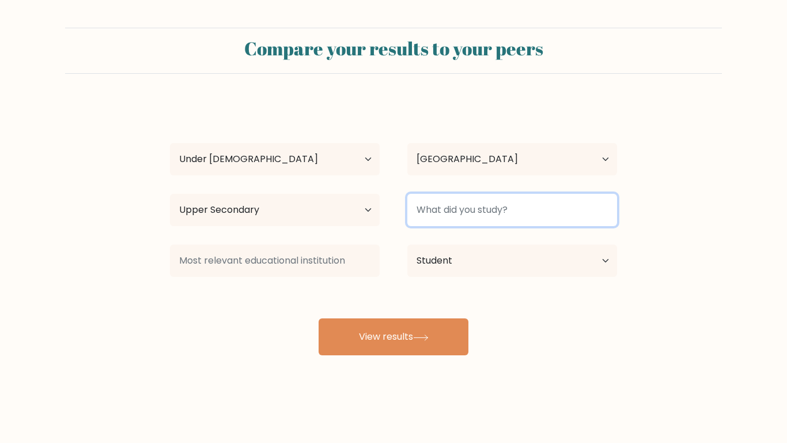
click at [516, 214] on input at bounding box center [512, 210] width 210 height 32
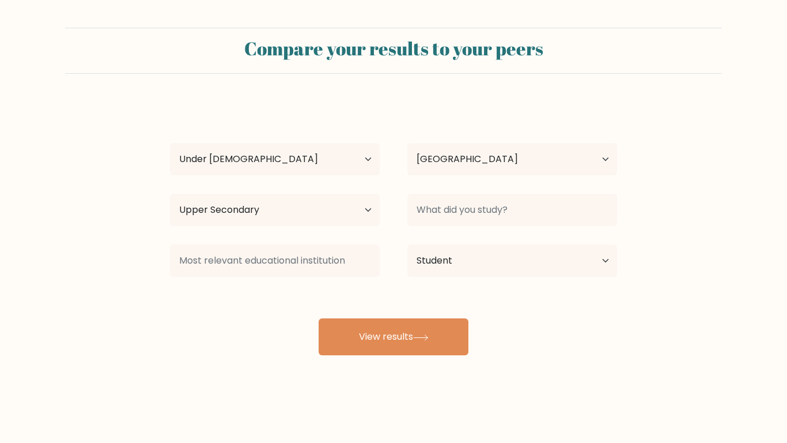
click at [469, 239] on div "Alice Pemberton Age Under 18 years old 18-24 years old 25-34 years old 35-44 ye…" at bounding box center [393, 228] width 461 height 254
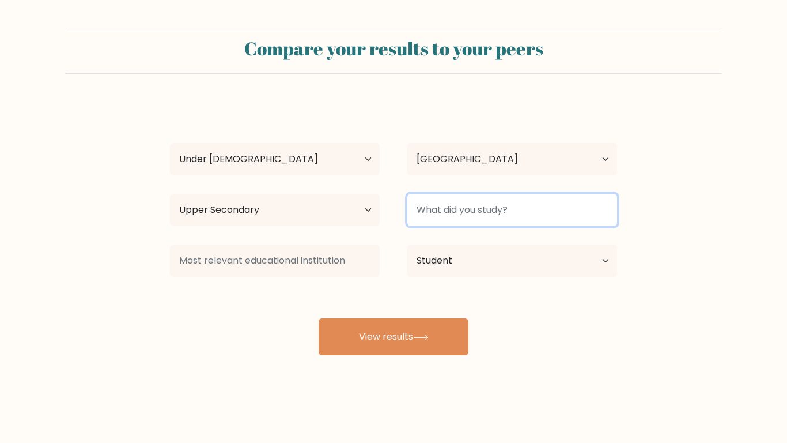
click at [451, 220] on input at bounding box center [512, 210] width 210 height 32
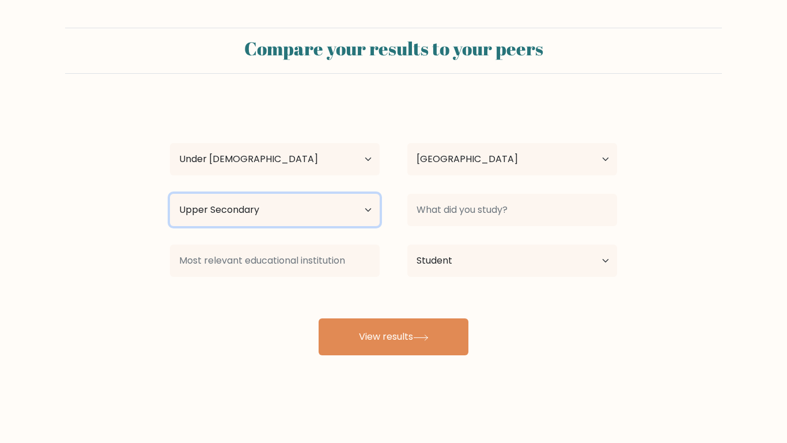
click at [344, 201] on select "Highest education level No schooling Primary Lower Secondary Upper Secondary Oc…" at bounding box center [275, 210] width 210 height 32
click at [170, 194] on select "Highest education level No schooling Primary Lower Secondary Upper Secondary Oc…" at bounding box center [275, 210] width 210 height 32
click at [301, 210] on select "Highest education level No schooling Primary Lower Secondary Upper Secondary Oc…" at bounding box center [275, 210] width 210 height 32
select select "upper_secondary"
click at [170, 194] on select "Highest education level No schooling Primary Lower Secondary Upper Secondary Oc…" at bounding box center [275, 210] width 210 height 32
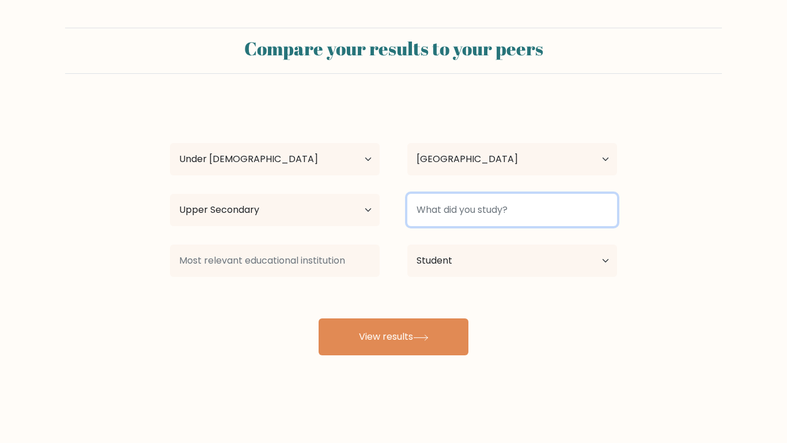
click at [486, 211] on input at bounding box center [512, 210] width 210 height 32
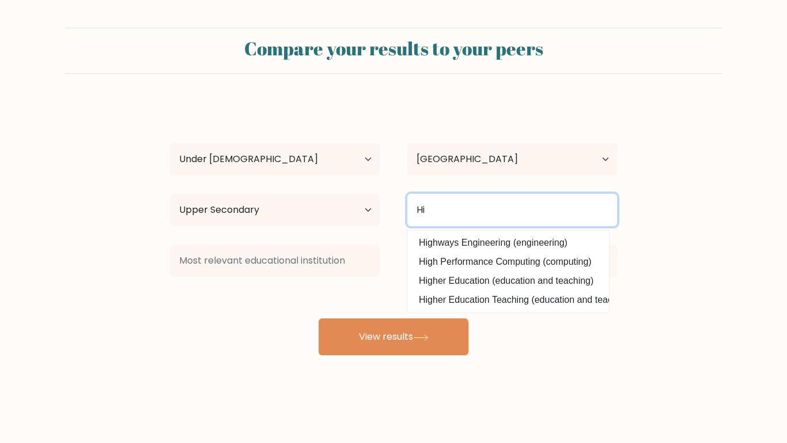
type input "H"
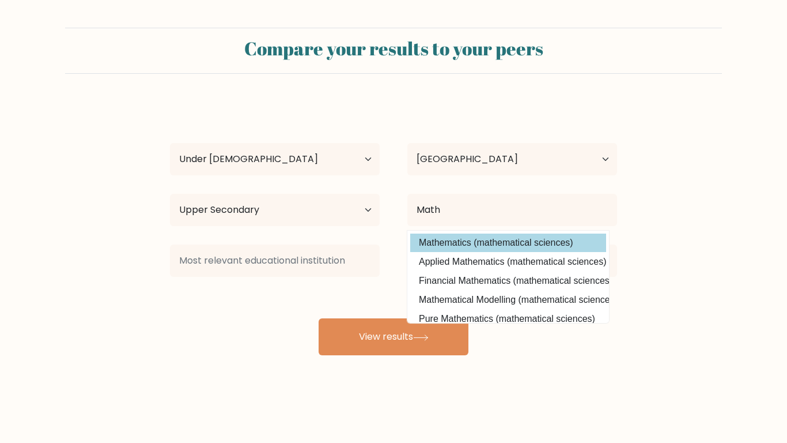
click at [475, 240] on option "Mathematics (mathematical sciences)" at bounding box center [508, 242] width 196 height 18
type input "Mathematics"
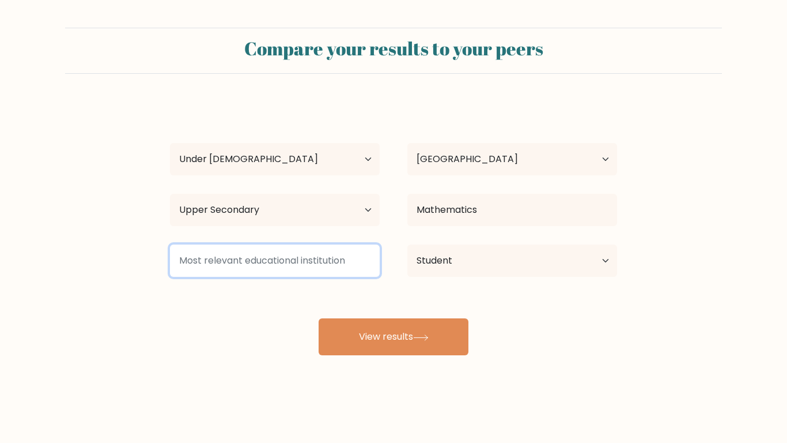
click at [326, 258] on input at bounding box center [275, 260] width 210 height 32
type input "A"
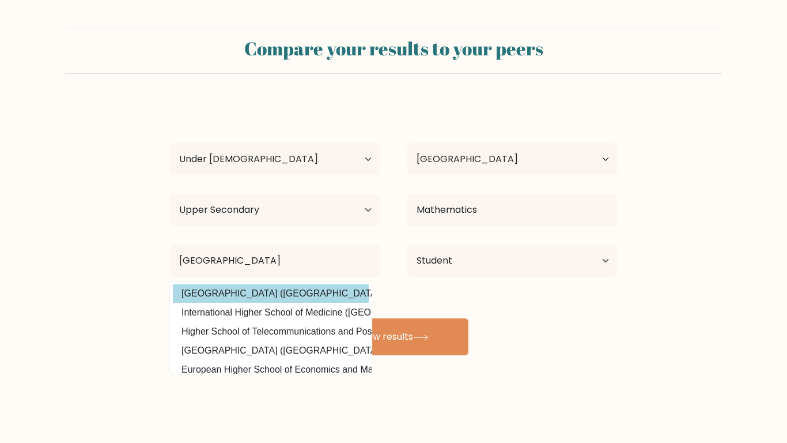
click at [295, 290] on option "Moscow International Higher Business School (Russia)" at bounding box center [271, 293] width 196 height 18
type input "Moscow International Higher Business School"
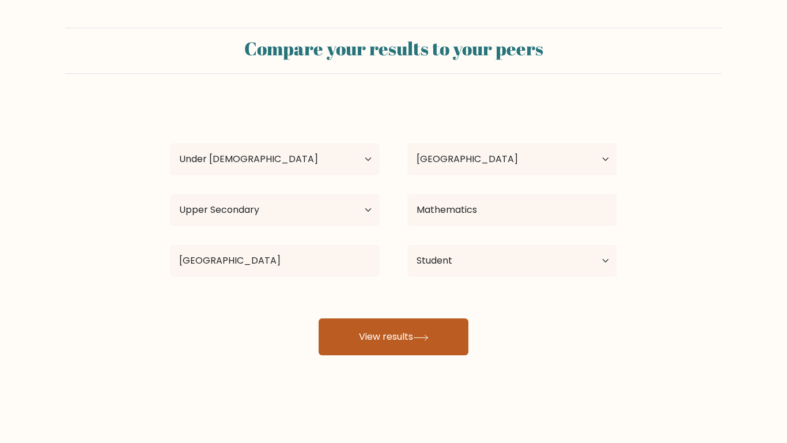
click at [339, 327] on button "View results" at bounding box center [394, 336] width 150 height 37
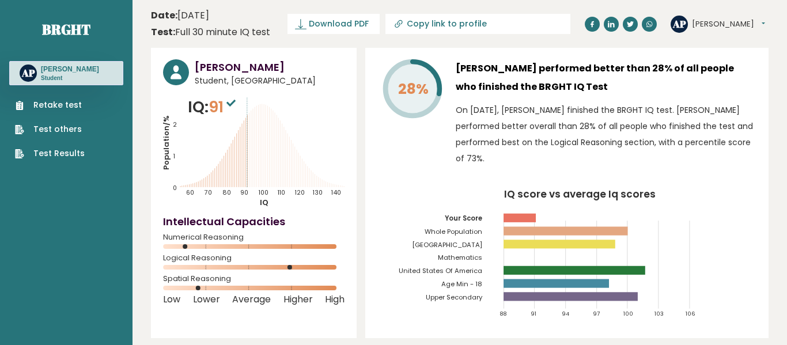
click at [35, 104] on link "Retake test" at bounding box center [50, 105] width 70 height 12
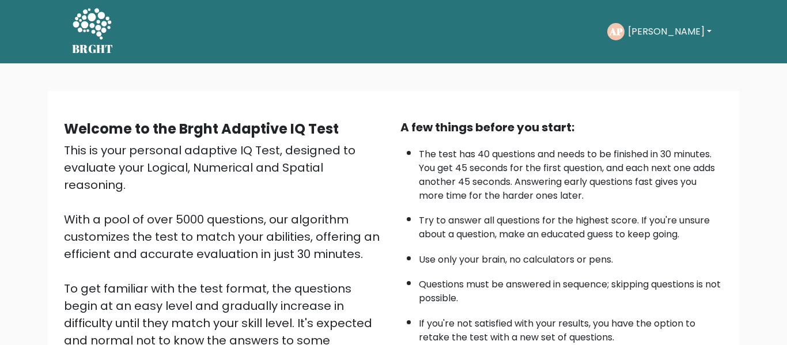
scroll to position [183, 0]
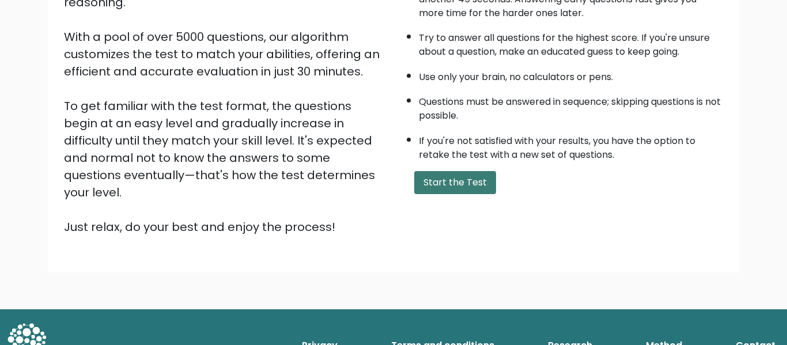
click at [414, 185] on button "Start the Test" at bounding box center [455, 182] width 82 height 23
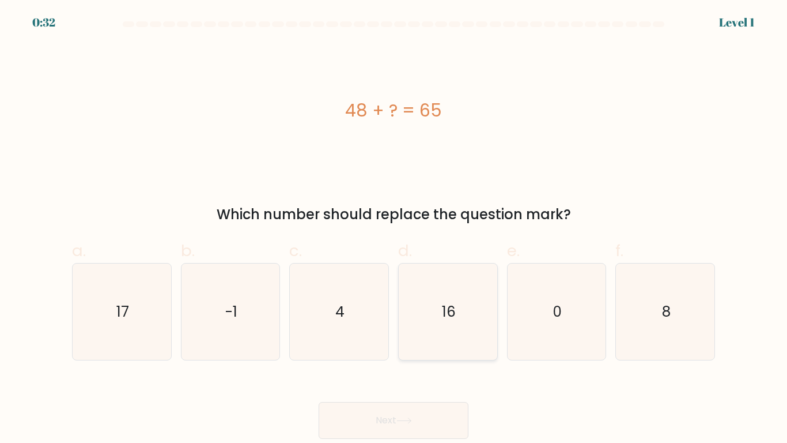
click at [451, 301] on text "16" at bounding box center [449, 311] width 14 height 20
click at [394, 229] on input "d. 16" at bounding box center [394, 224] width 1 height 7
radio input "true"
click at [391, 345] on button "Next" at bounding box center [394, 420] width 150 height 37
